Goal: Navigation & Orientation: Understand site structure

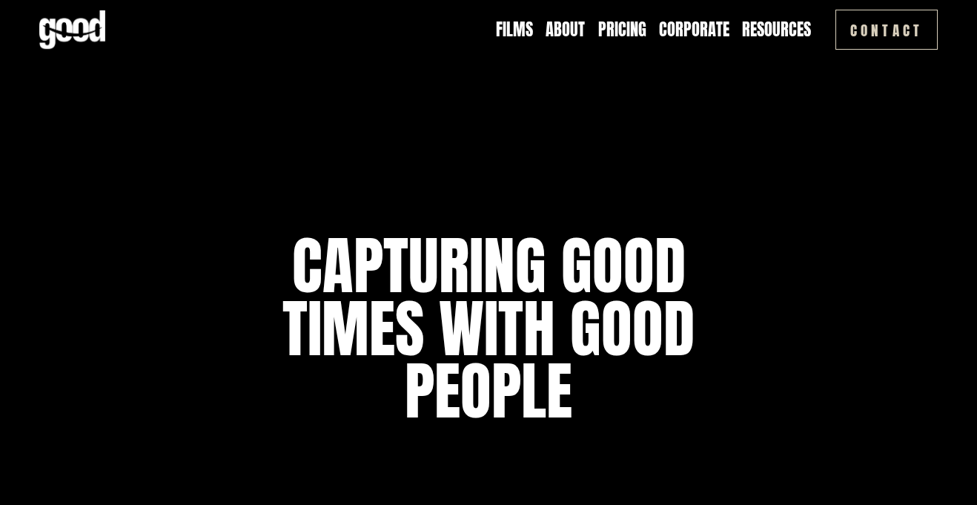
click at [676, 25] on link "Corporate" at bounding box center [694, 30] width 70 height 23
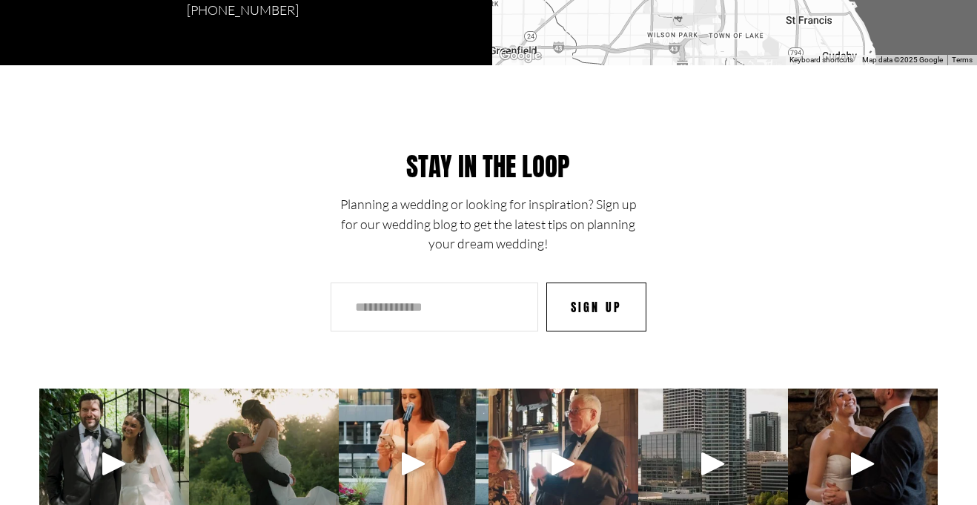
scroll to position [11814, 0]
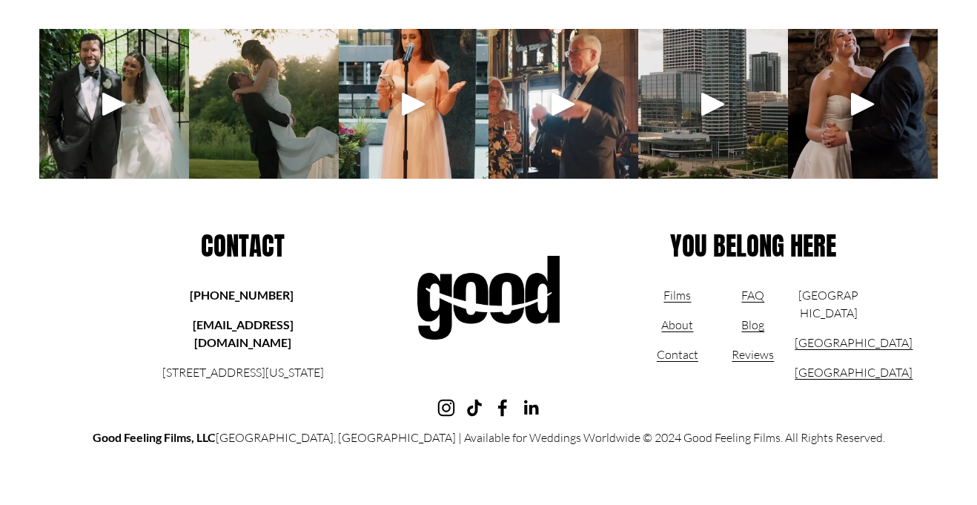
click at [682, 358] on link "Contact" at bounding box center [678, 355] width 42 height 18
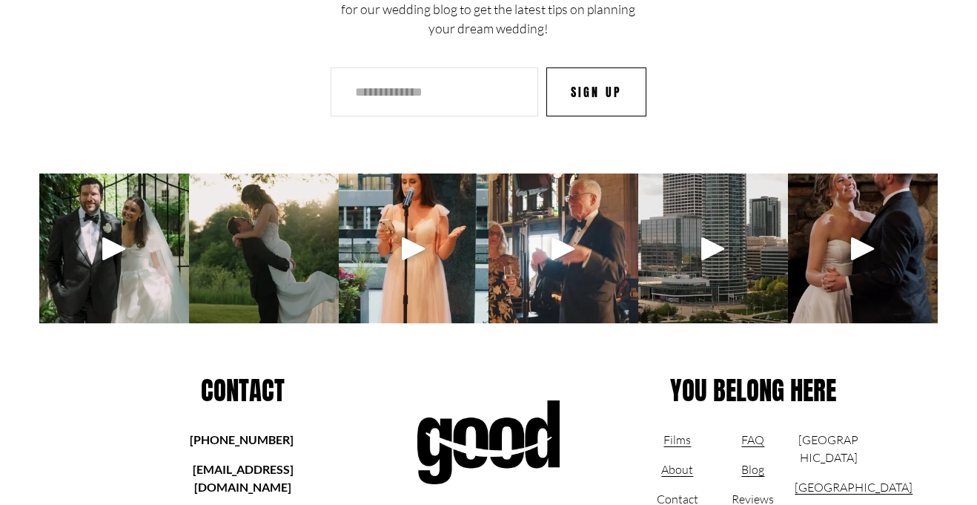
scroll to position [2335, 0]
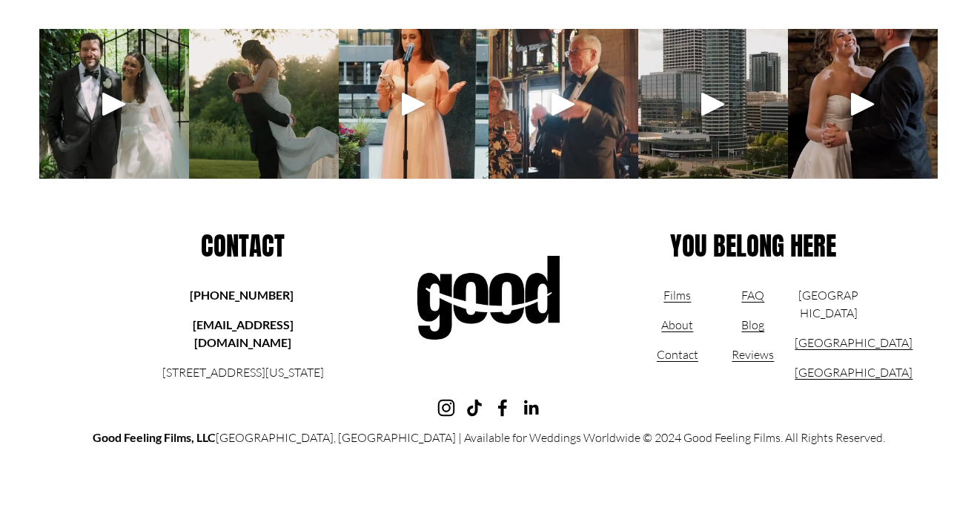
click at [679, 325] on link "About" at bounding box center [678, 325] width 32 height 18
